Goal: Task Accomplishment & Management: Use online tool/utility

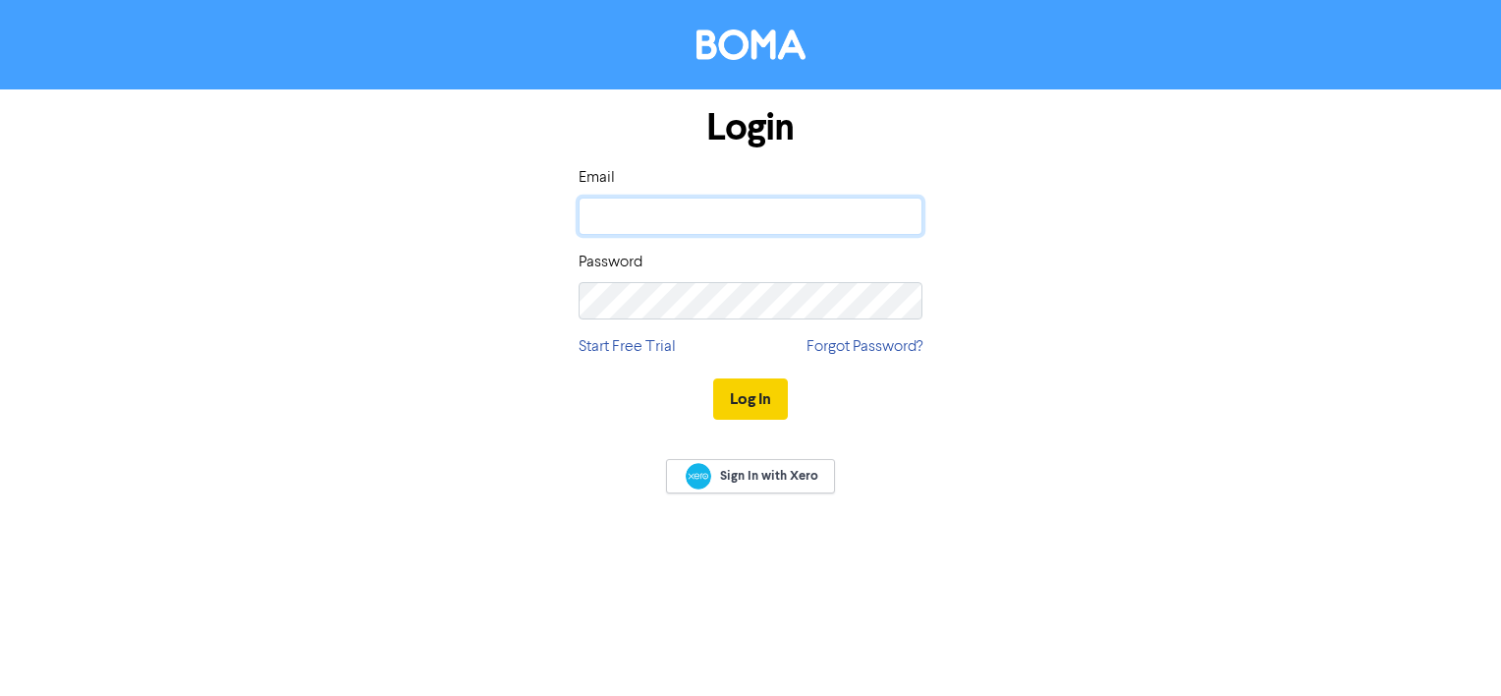
type input "boma"
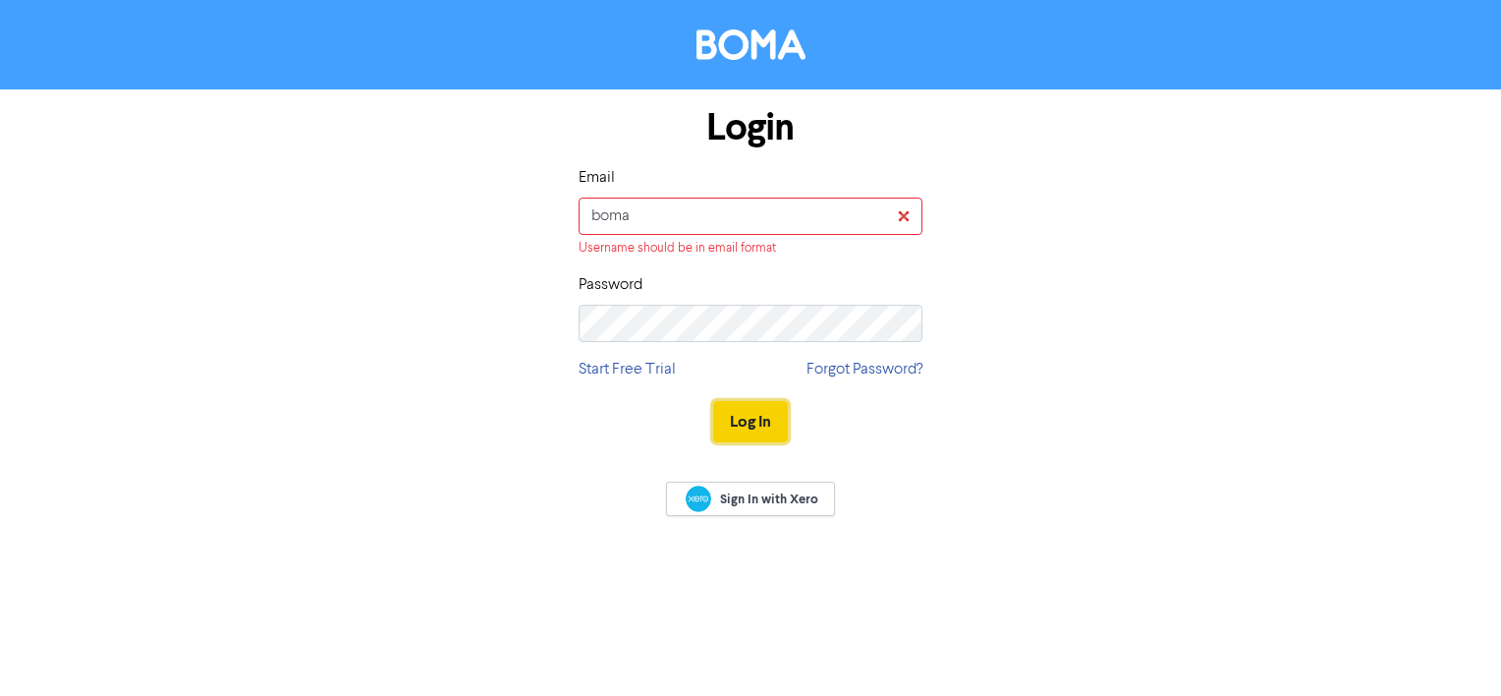
click at [759, 402] on button "Log In" at bounding box center [750, 421] width 75 height 41
drag, startPoint x: 629, startPoint y: 204, endPoint x: 535, endPoint y: 205, distance: 93.3
click at [535, 205] on div "Login Email boma Username should be in email format Password Start Free Trial F…" at bounding box center [751, 275] width 1120 height 372
type input "[EMAIL_ADDRESS][DOMAIN_NAME]"
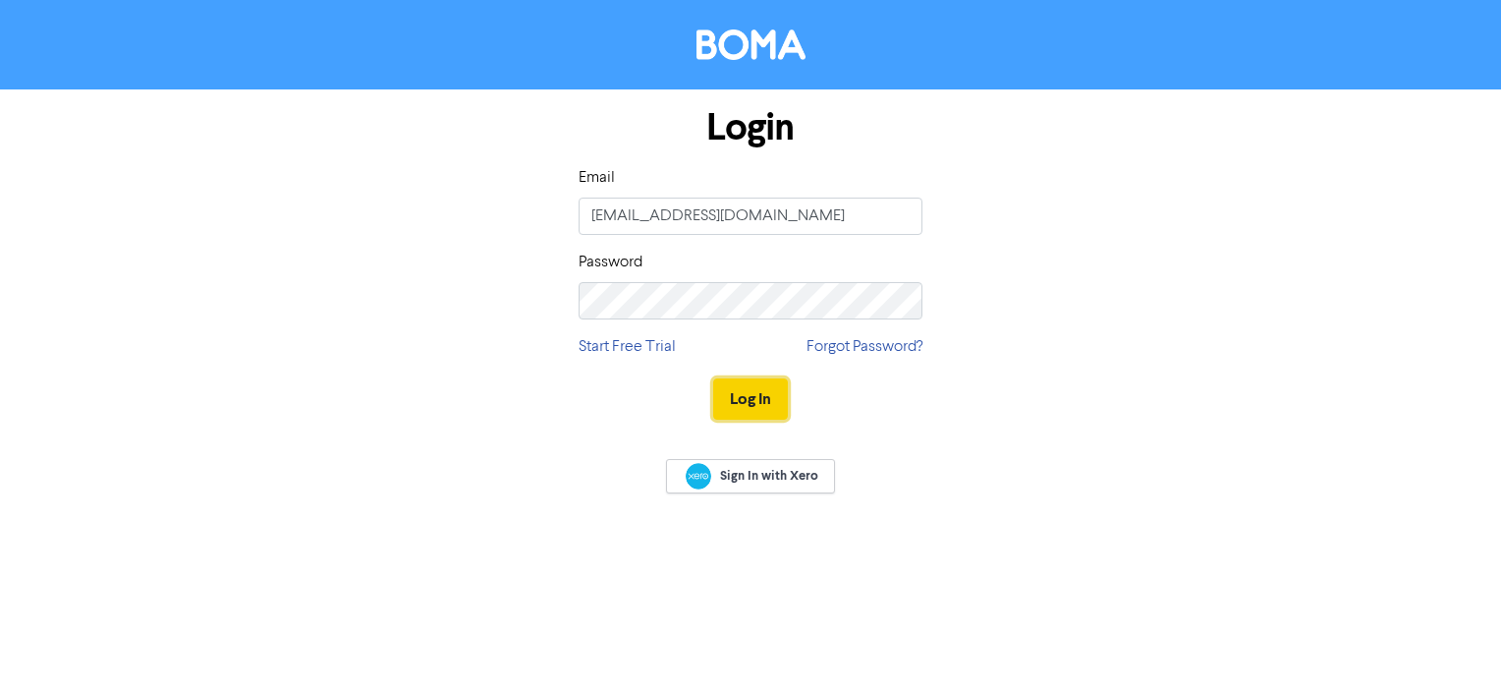
click at [754, 405] on button "Log In" at bounding box center [750, 398] width 75 height 41
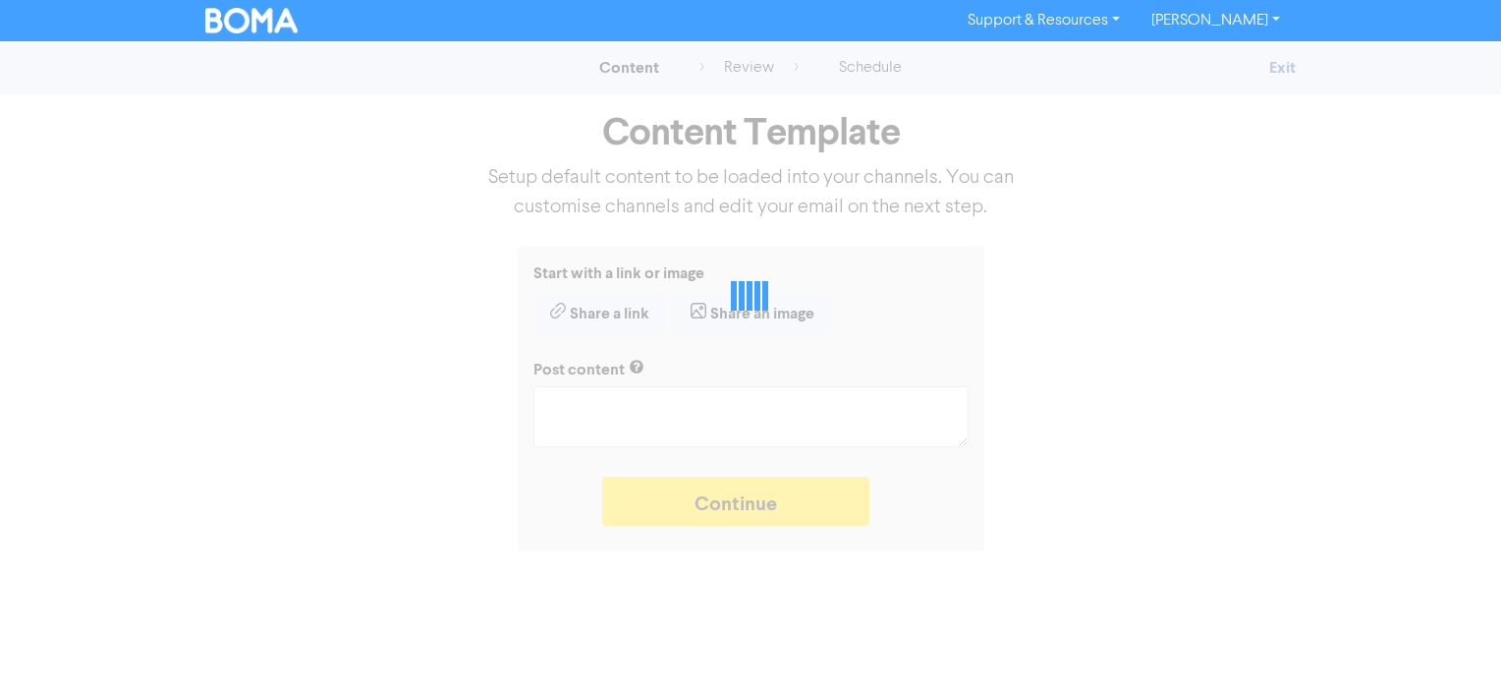
type textarea "x"
type textarea "Making good business decisions is the secret to a successful startup. We’ll hel…"
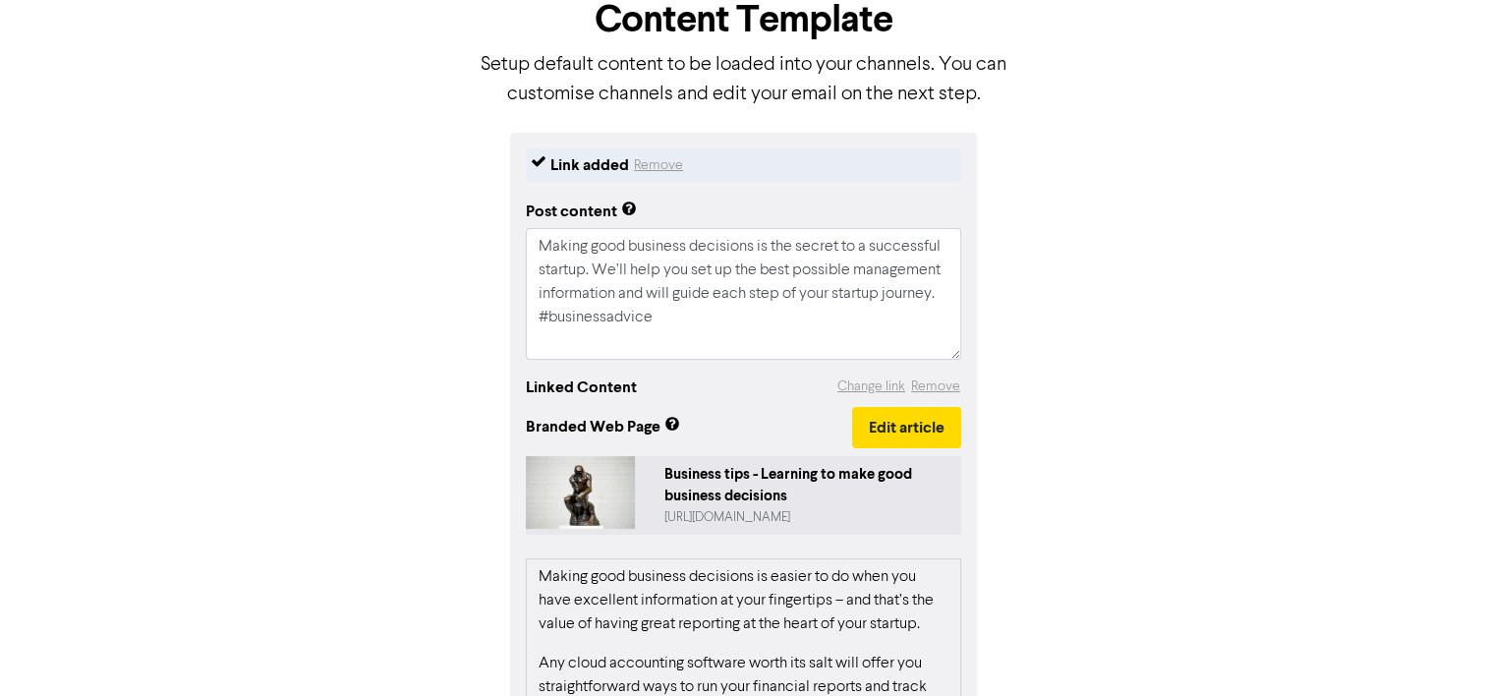
scroll to position [83, 0]
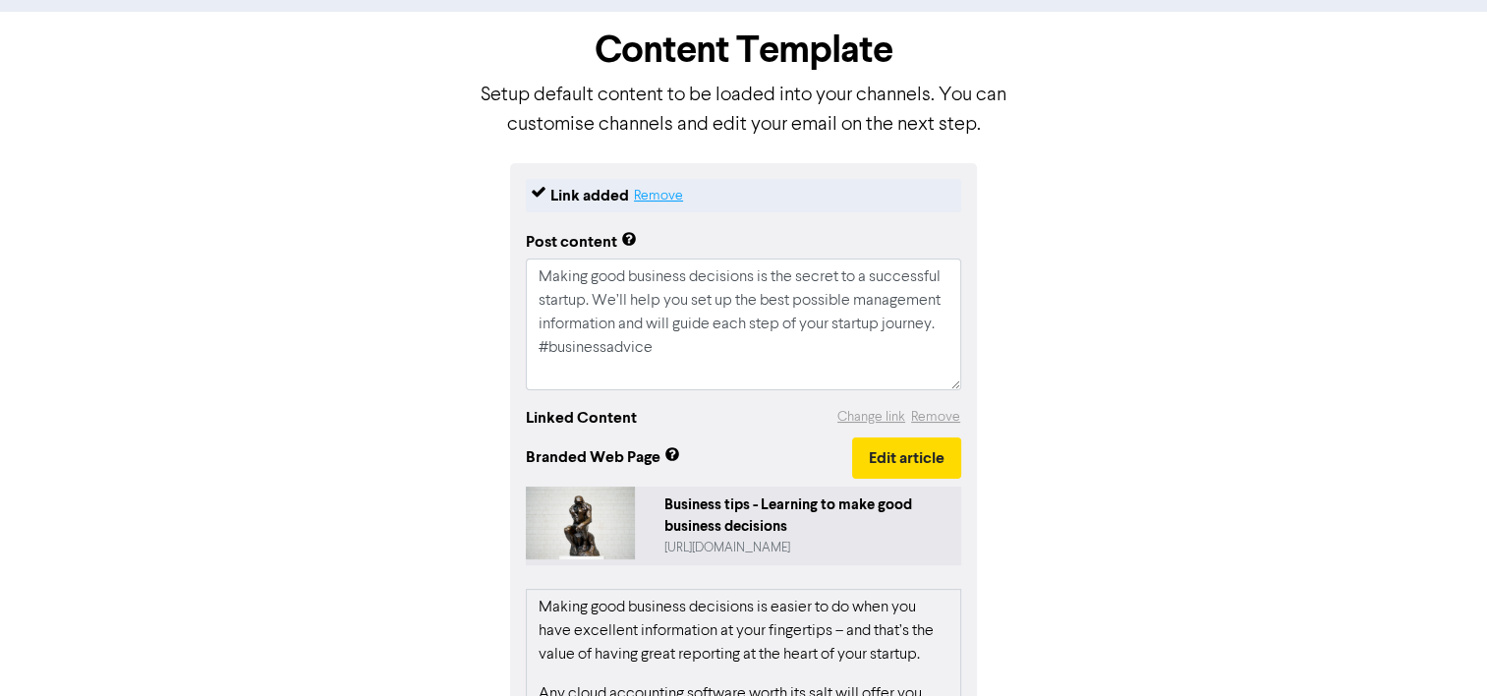
click at [666, 186] on button "Remove" at bounding box center [658, 196] width 51 height 24
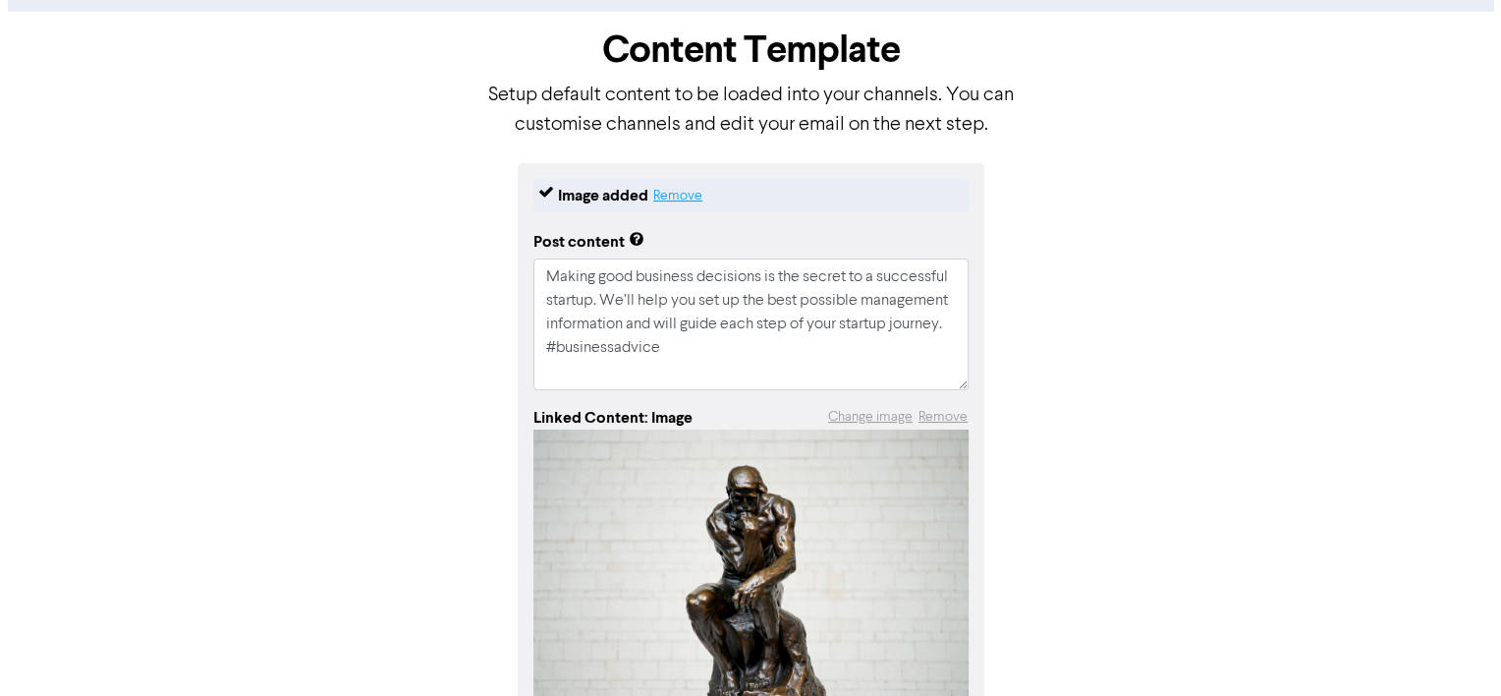
scroll to position [0, 0]
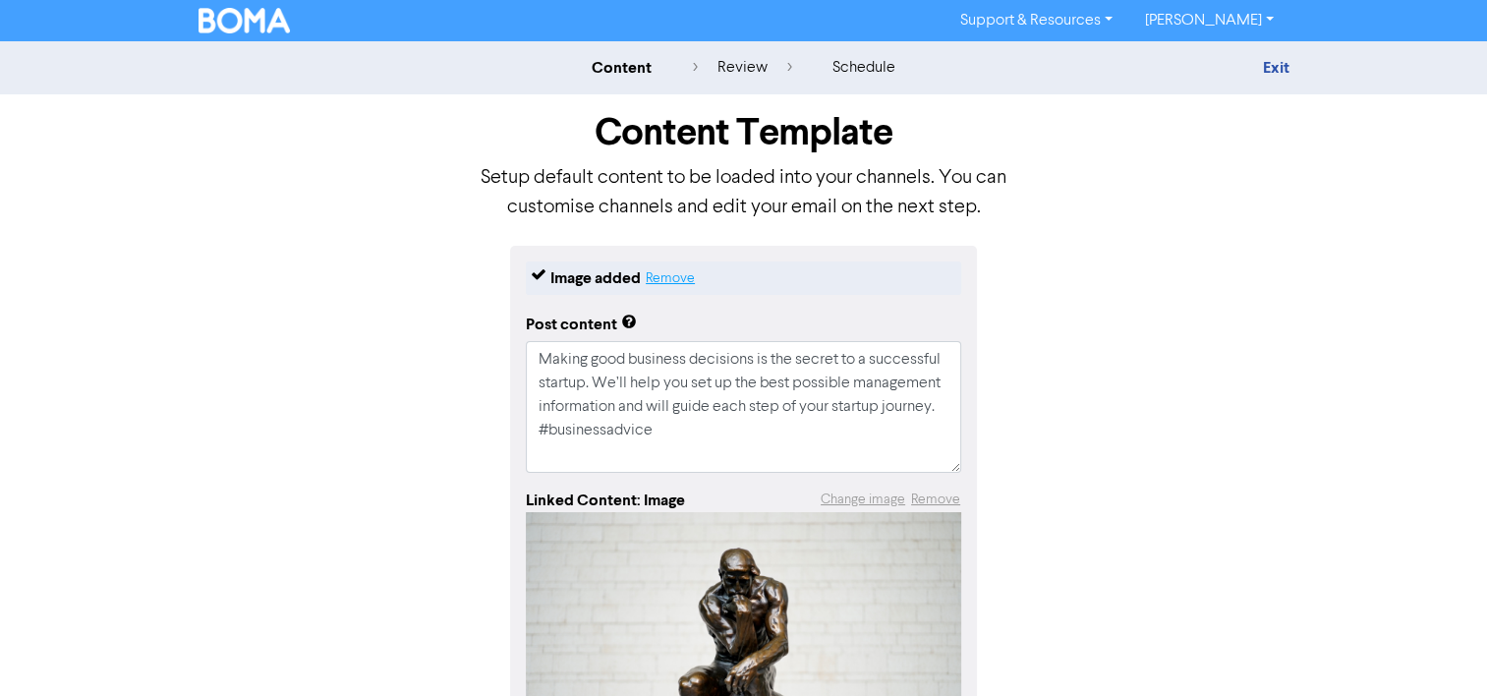
click at [675, 279] on button "Remove" at bounding box center [670, 278] width 51 height 24
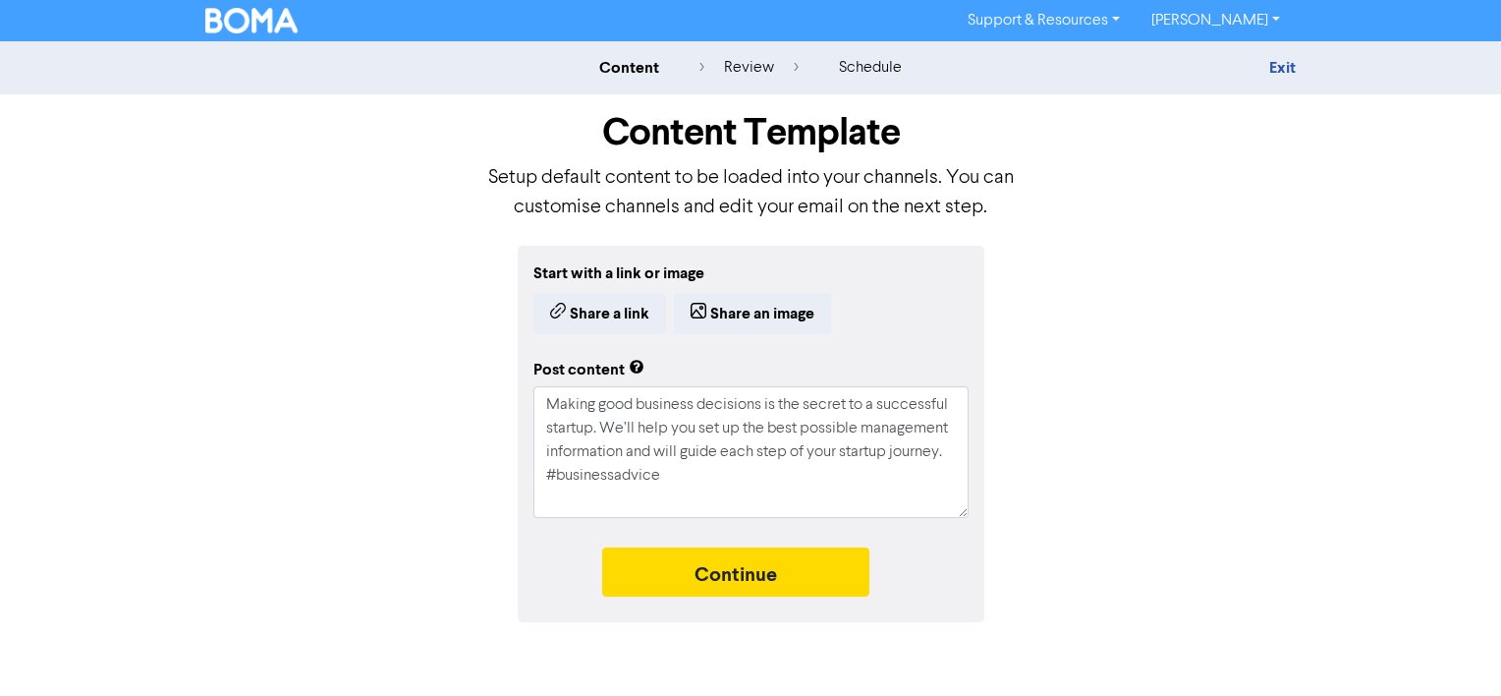
click at [1236, 18] on link "[PERSON_NAME]" at bounding box center [1216, 20] width 160 height 31
click at [1089, 299] on div "Start with a link or image Share a link Share an image Post content Making good…" at bounding box center [751, 434] width 1120 height 376
click at [778, 565] on button "Continue" at bounding box center [735, 571] width 267 height 49
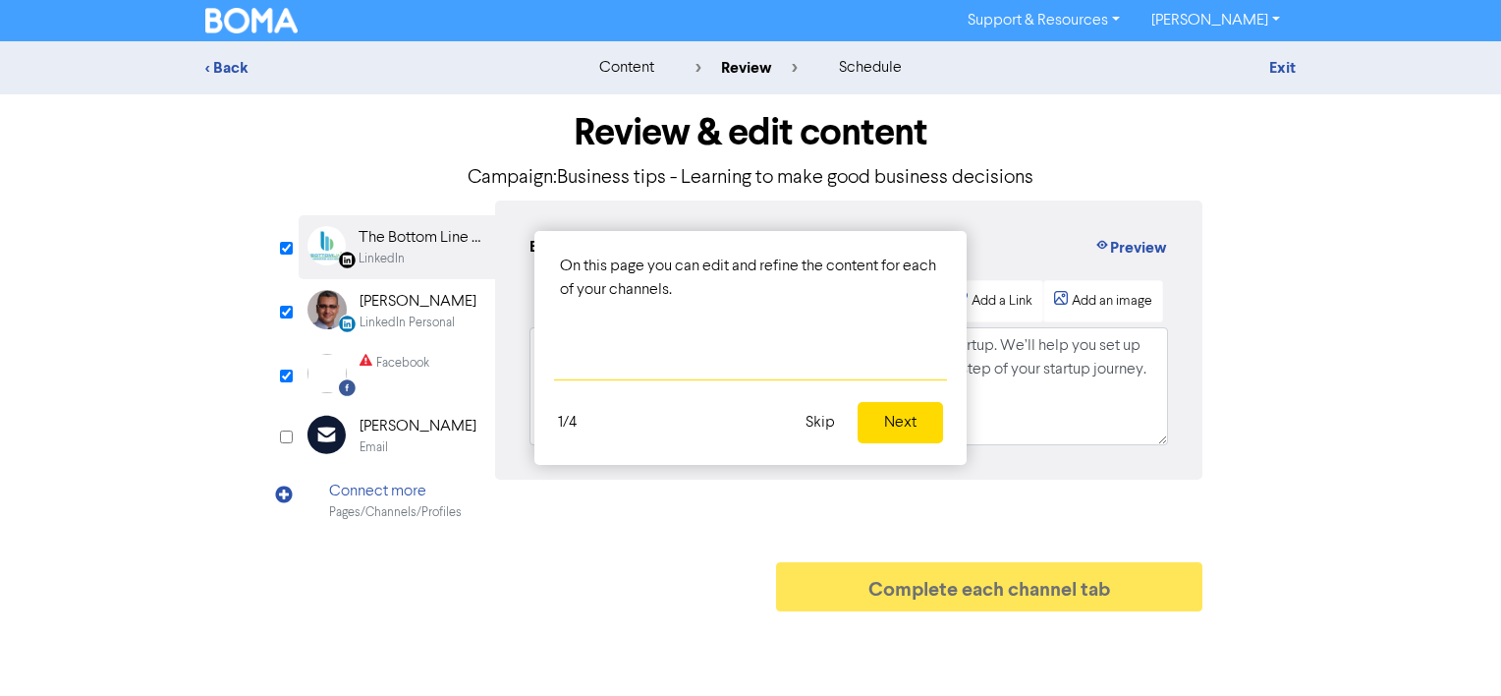
click at [827, 425] on button "Skip" at bounding box center [820, 422] width 53 height 41
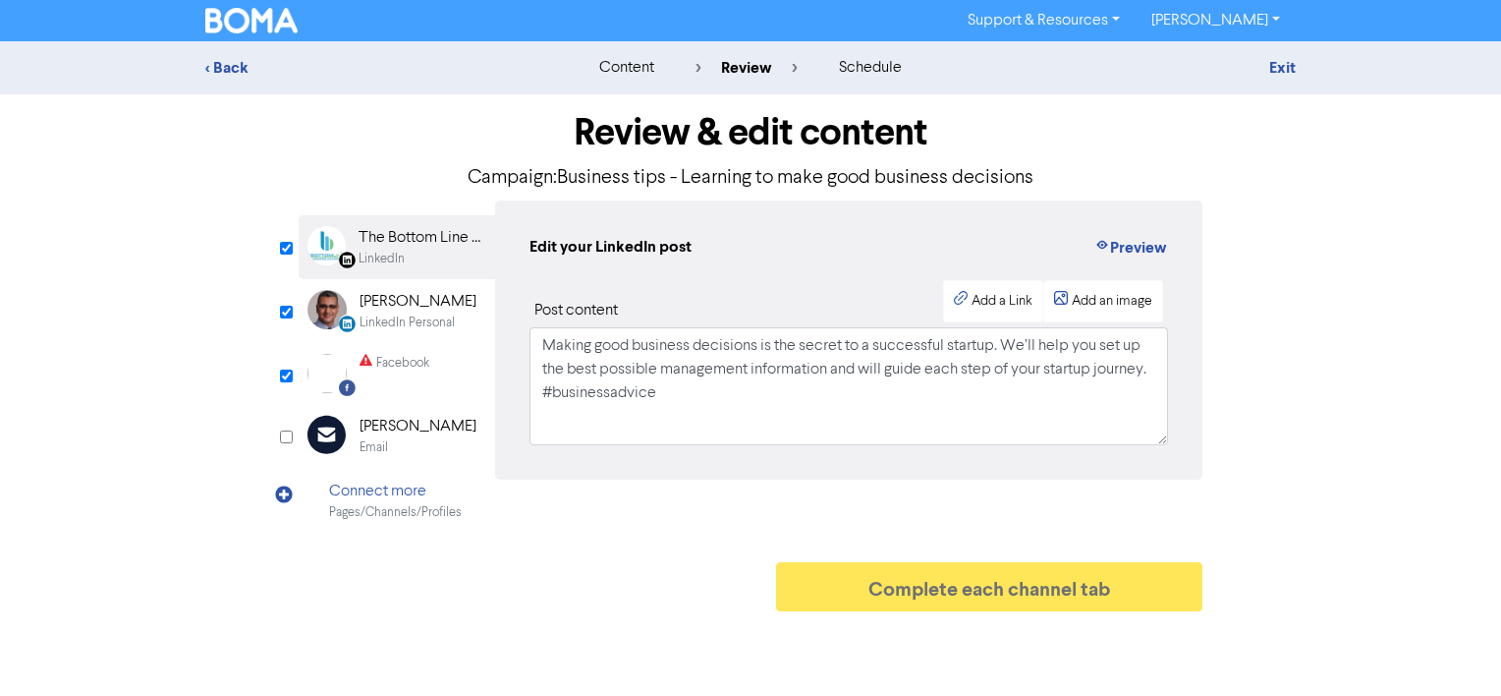
click at [642, 75] on div "content" at bounding box center [626, 68] width 55 height 24
click at [639, 62] on div "content" at bounding box center [626, 68] width 55 height 24
click at [220, 67] on div "< Back" at bounding box center [377, 68] width 344 height 24
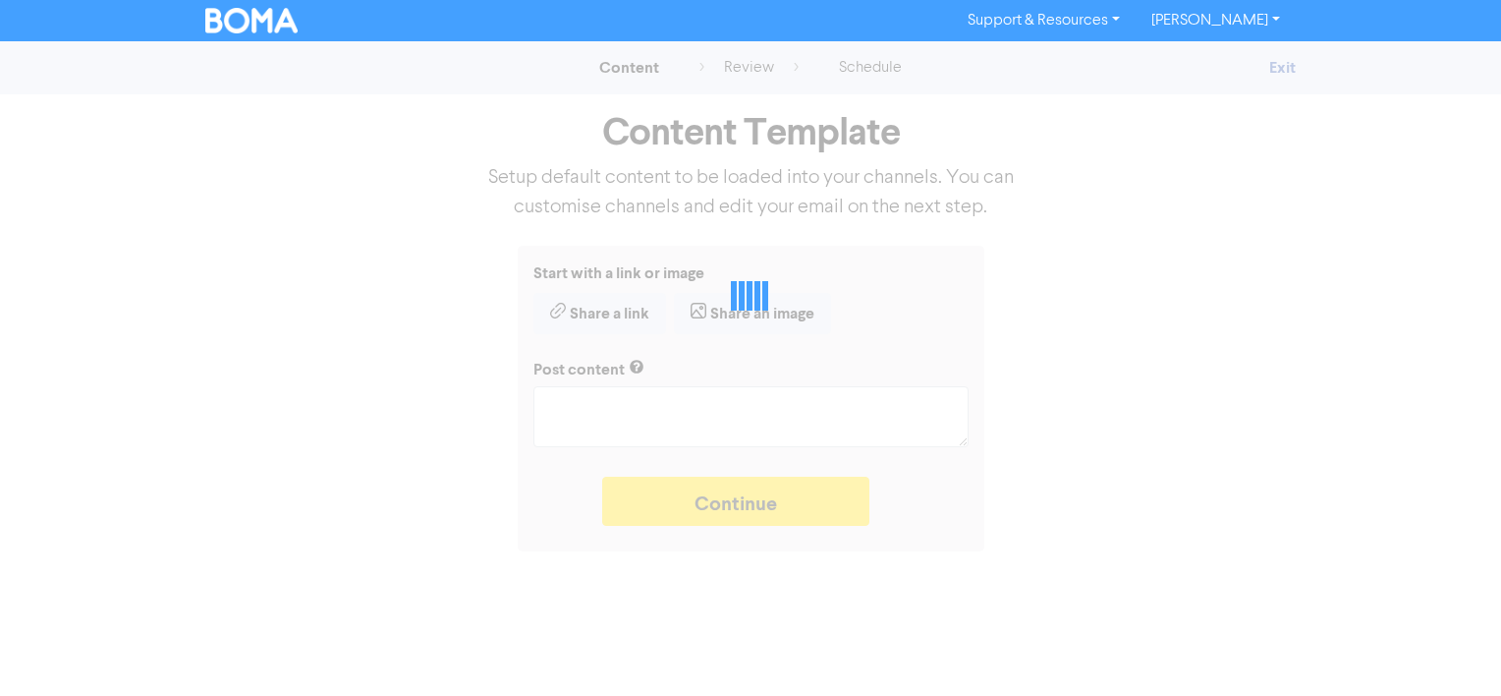
type textarea "x"
type textarea "Making good business decisions is the secret to a successful startup. We’ll hel…"
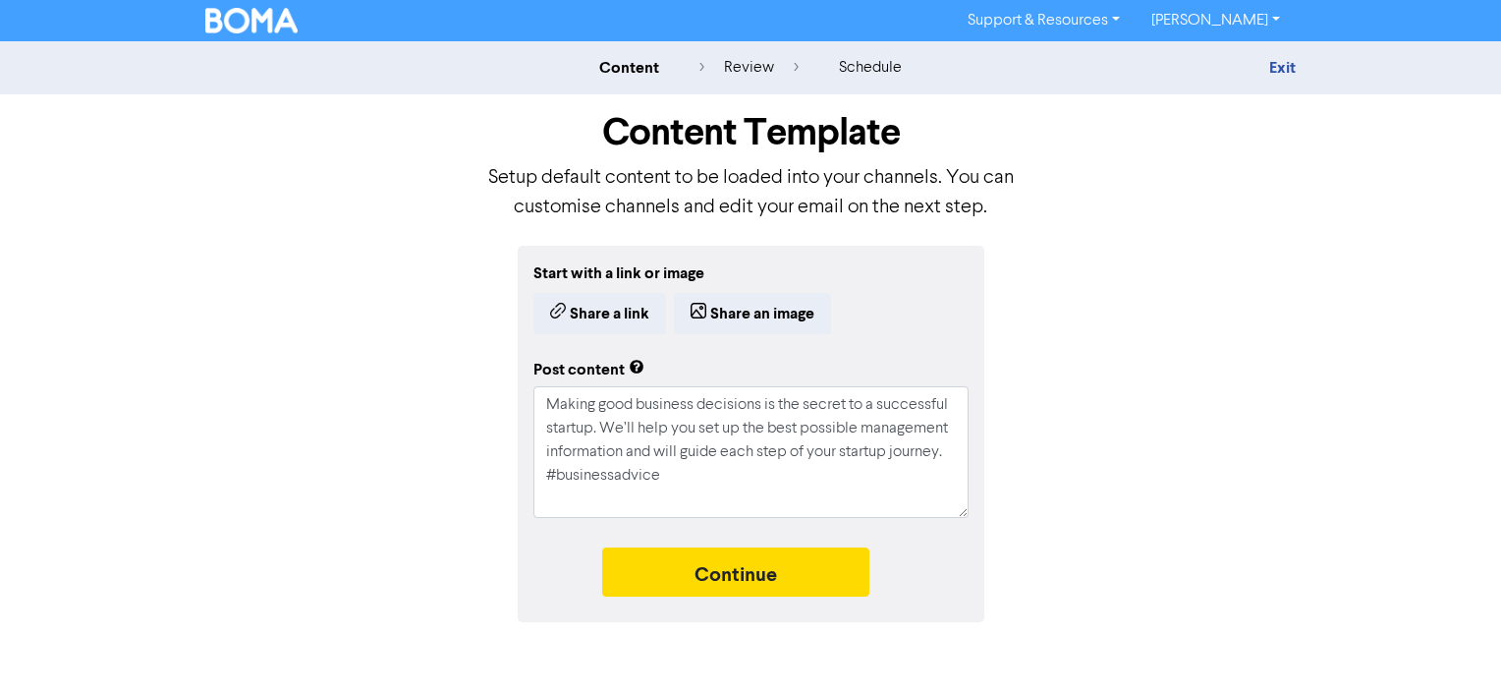
click at [253, 31] on img at bounding box center [251, 21] width 92 height 26
